Goal: Task Accomplishment & Management: Manage account settings

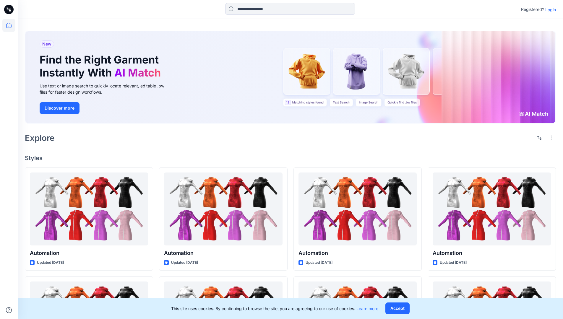
click at [549, 9] on p "Login" at bounding box center [550, 10] width 11 height 6
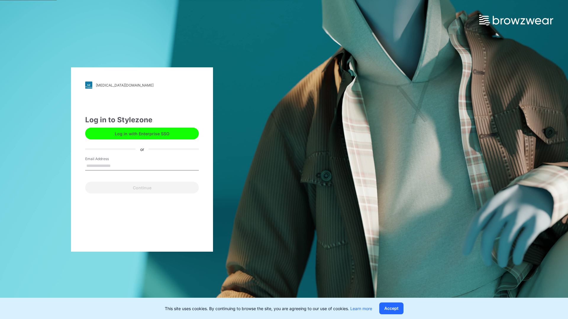
click at [117, 166] on input "Email Address" at bounding box center [142, 166] width 114 height 9
type input "**********"
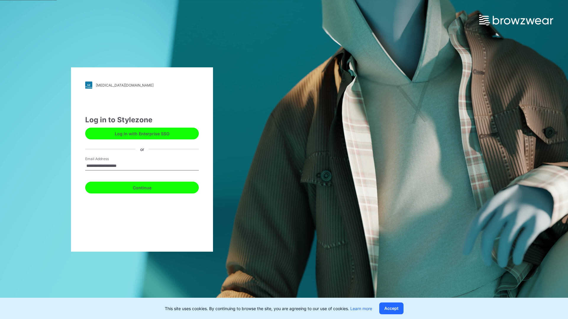
click at [148, 187] on button "Continue" at bounding box center [142, 188] width 114 height 12
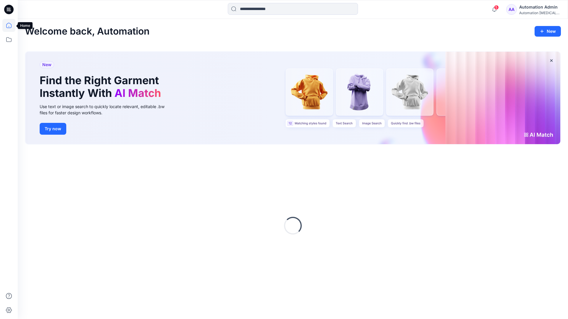
click at [11, 25] on icon at bounding box center [8, 25] width 5 height 5
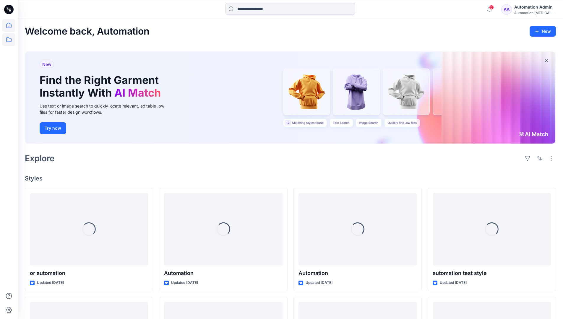
click at [8, 38] on icon at bounding box center [8, 39] width 13 height 13
